Goal: Information Seeking & Learning: Learn about a topic

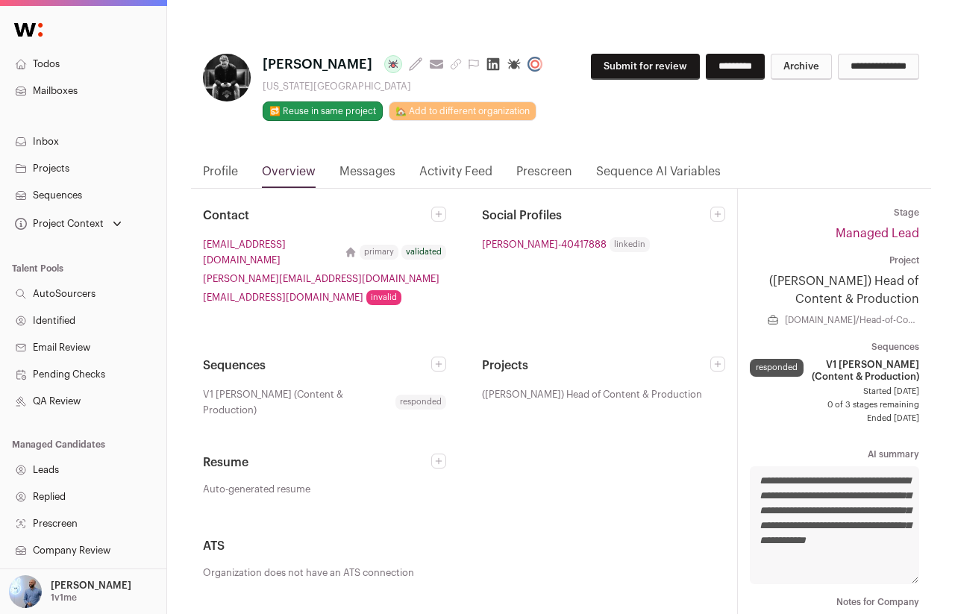
scroll to position [213, 0]
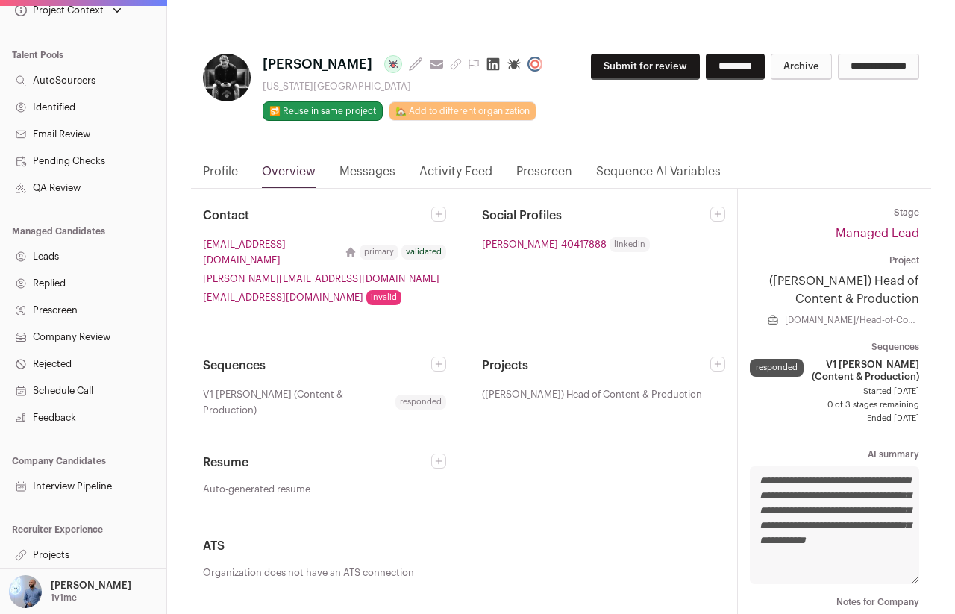
click at [194, 179] on nav "Profile Overview Messages Activity Feed Prescreen Sequence AI Variables" at bounding box center [561, 176] width 740 height 26
click at [237, 171] on link "Profile" at bounding box center [220, 175] width 35 height 25
click at [434, 173] on link "Activity Feed" at bounding box center [455, 175] width 73 height 25
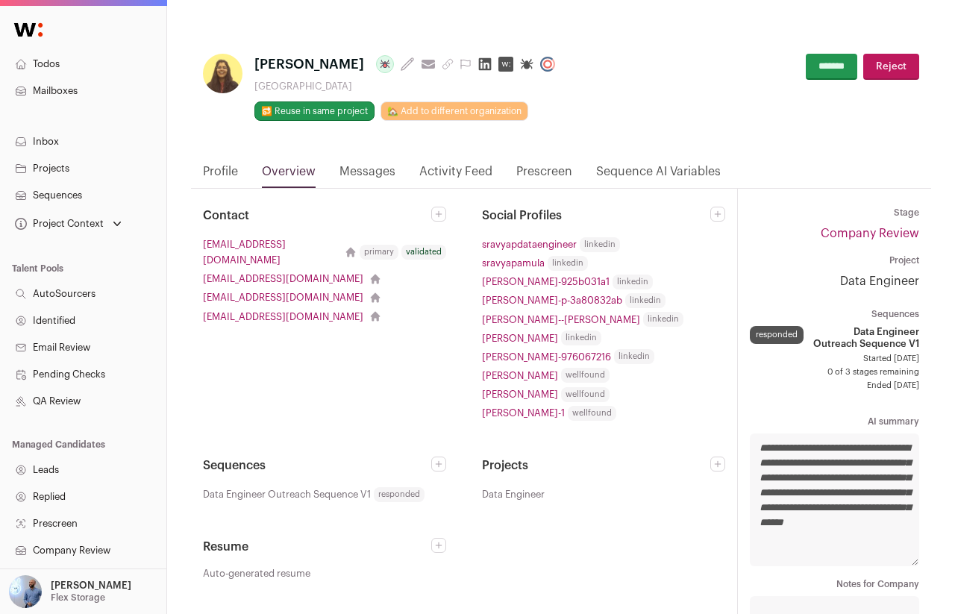
click at [210, 177] on link "Profile" at bounding box center [220, 175] width 35 height 25
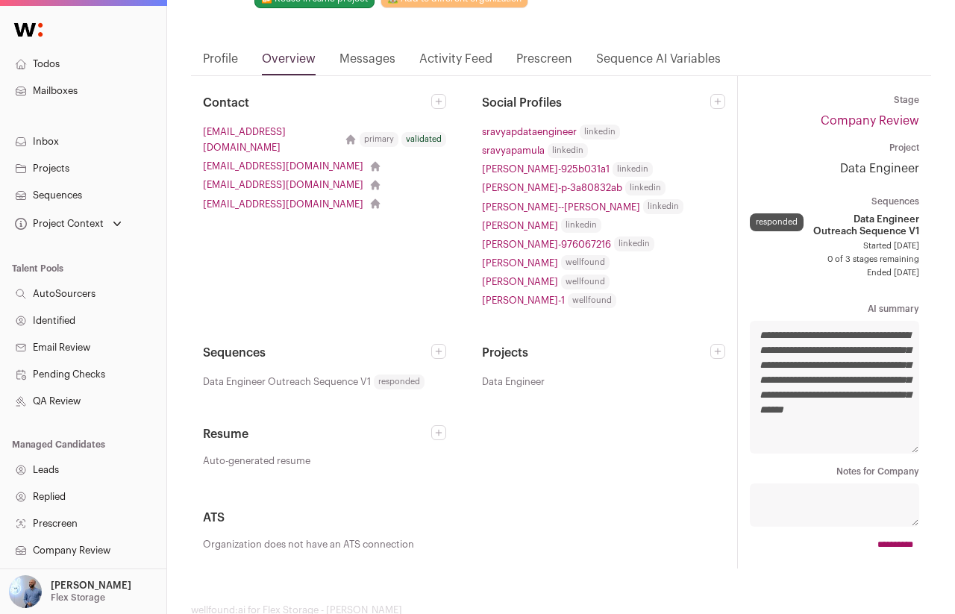
scroll to position [40, 0]
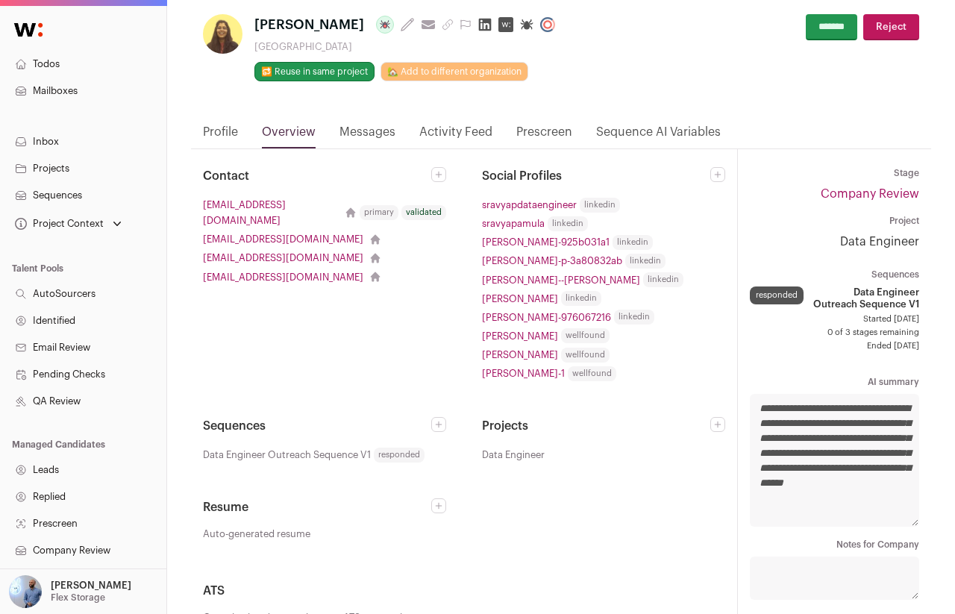
click at [229, 121] on article "Sravya Pamula Last update: 9 days ago View most recent conversation in Front Un…" at bounding box center [561, 318] width 740 height 645
click at [227, 129] on link "Profile" at bounding box center [220, 135] width 35 height 25
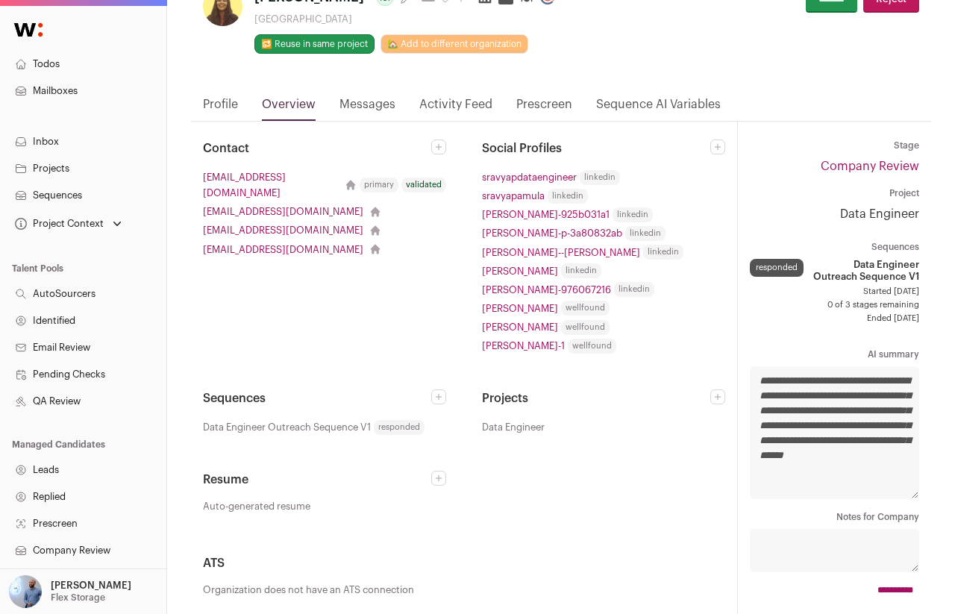
scroll to position [0, 0]
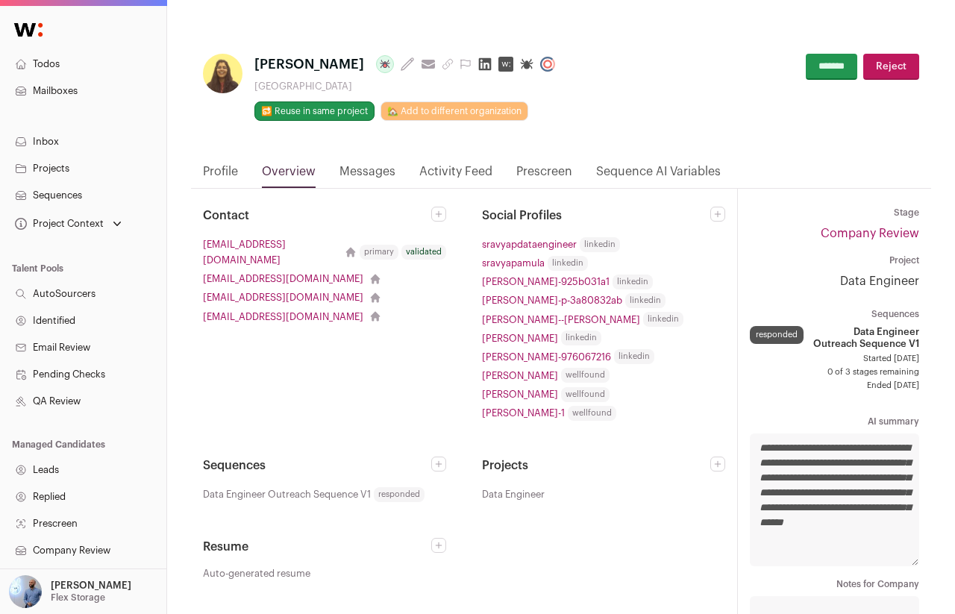
click at [210, 168] on link "Profile" at bounding box center [220, 175] width 35 height 25
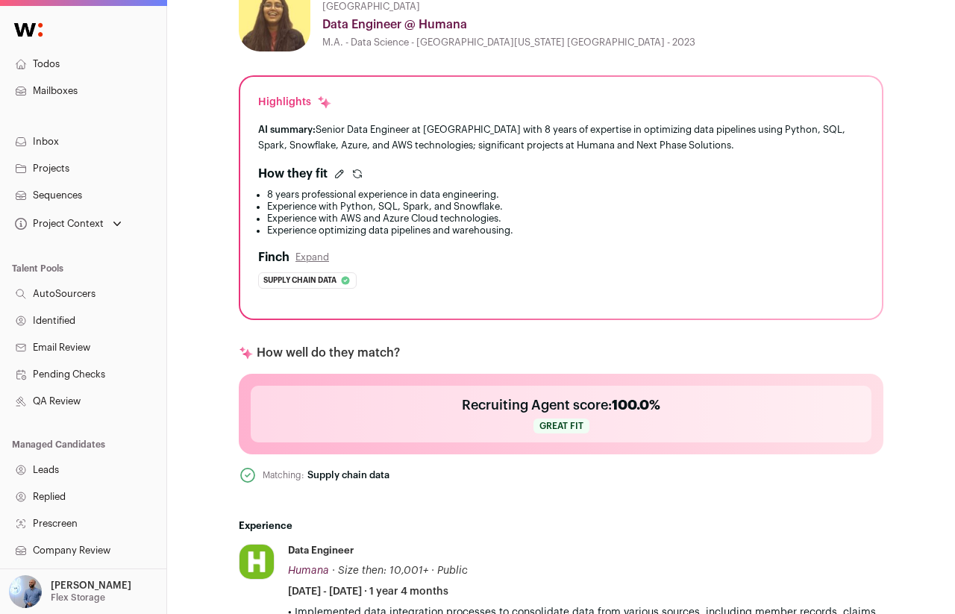
scroll to position [66, 0]
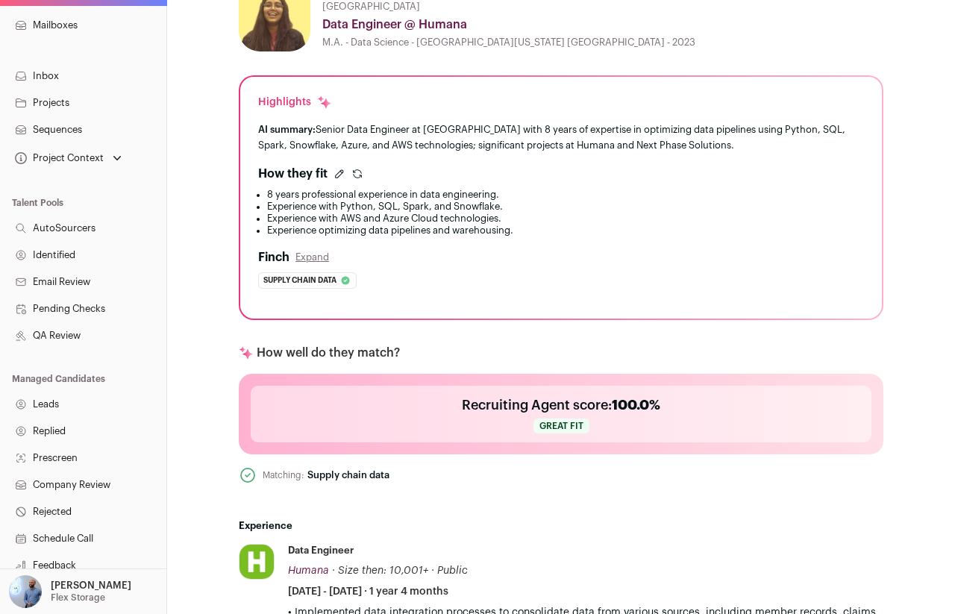
click at [63, 402] on link "Leads" at bounding box center [83, 404] width 166 height 27
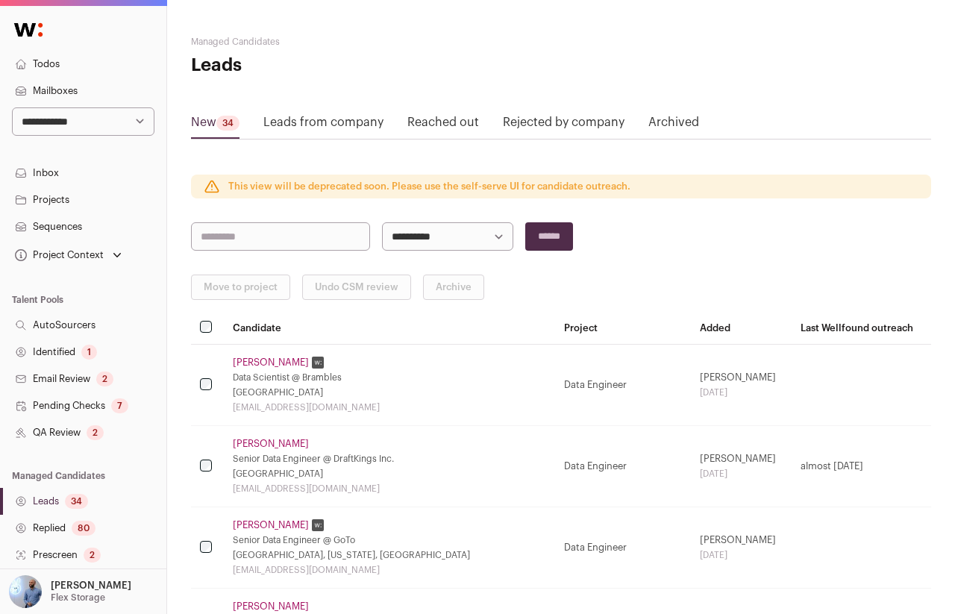
click at [263, 366] on link "Priscilla Sugumar" at bounding box center [271, 363] width 76 height 12
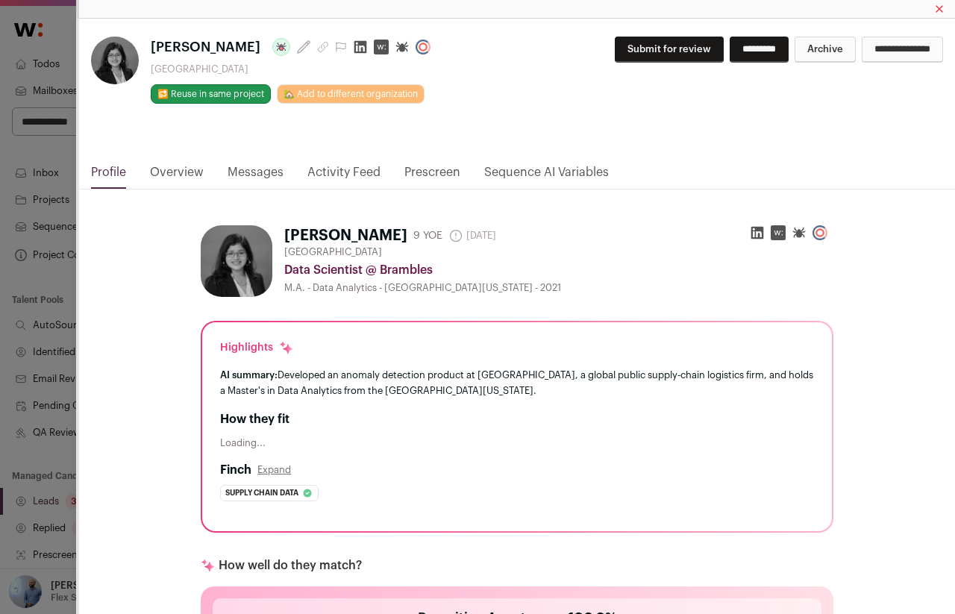
scroll to position [52, 0]
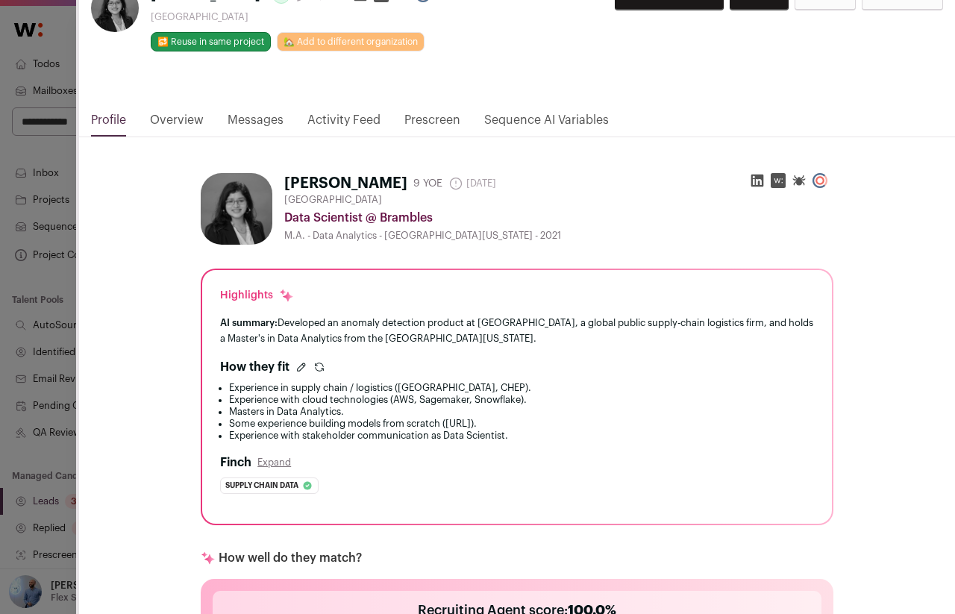
click at [320, 368] on icon "Close modal via background" at bounding box center [319, 367] width 12 height 12
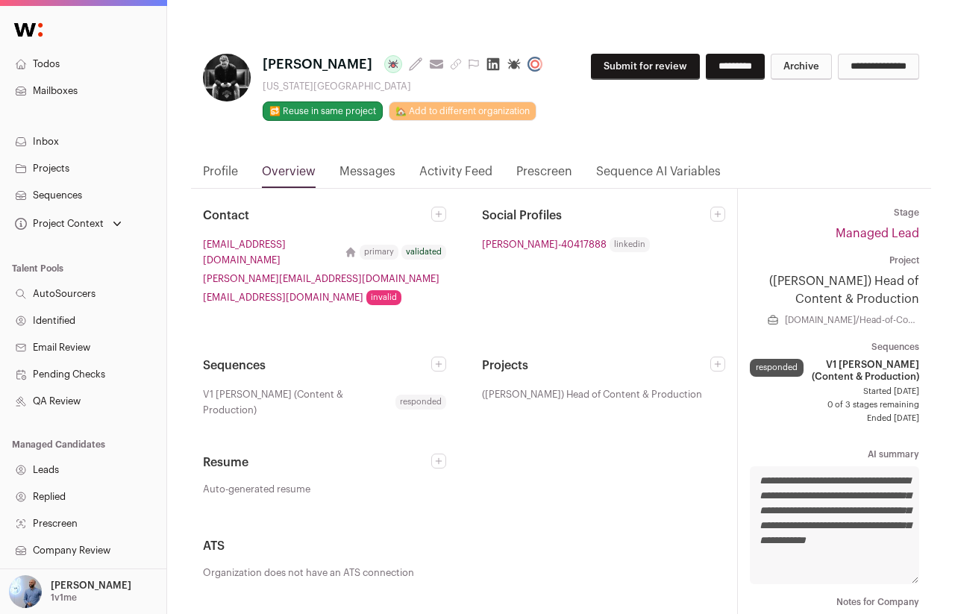
click at [223, 167] on link "Profile" at bounding box center [220, 175] width 35 height 25
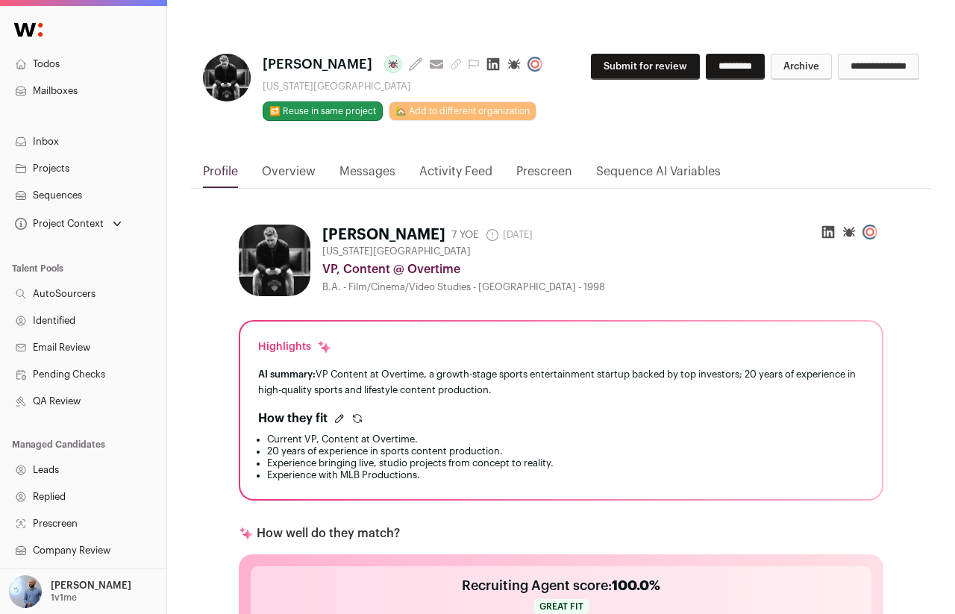
click at [360, 418] on icon "submit" at bounding box center [357, 419] width 12 height 12
